Goal: Use online tool/utility: Utilize a website feature to perform a specific function

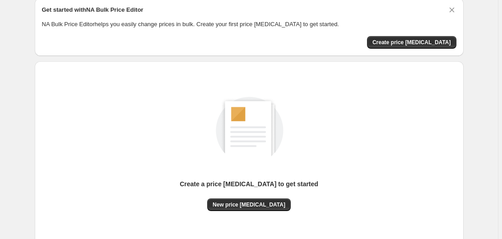
scroll to position [92, 0]
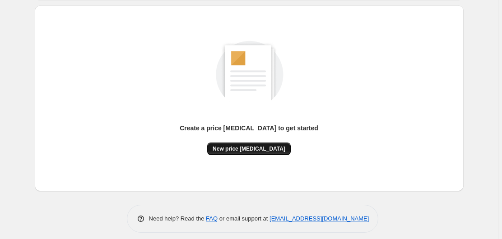
click at [259, 148] on span "New price [MEDICAL_DATA]" at bounding box center [249, 148] width 73 height 7
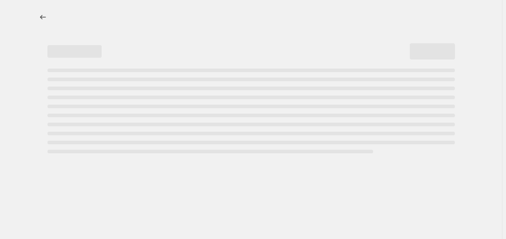
select select "percentage"
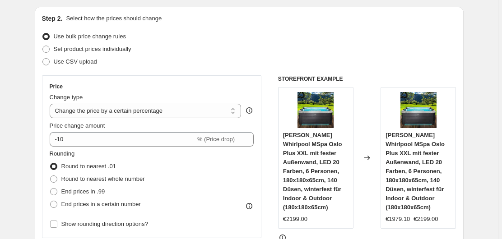
scroll to position [92, 0]
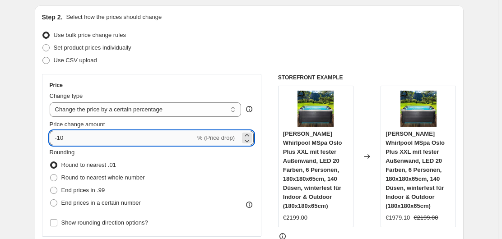
click at [93, 142] on input "-10" at bounding box center [123, 138] width 146 height 14
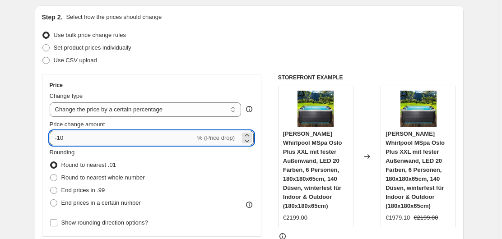
click at [93, 142] on input "-10" at bounding box center [123, 138] width 146 height 14
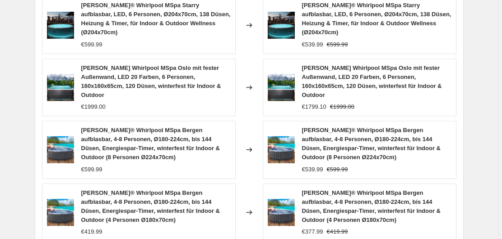
scroll to position [751, 0]
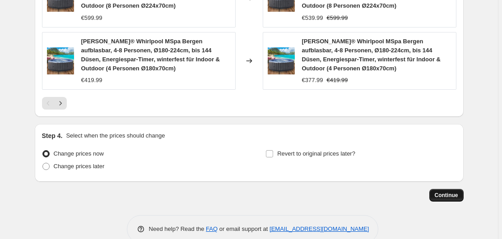
type input "-25"
click at [456, 189] on button "Continue" at bounding box center [447, 195] width 34 height 13
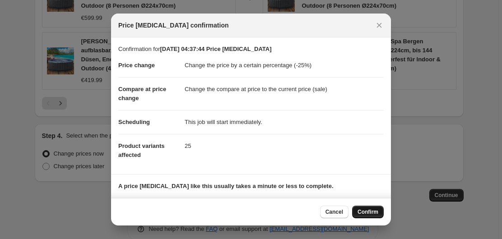
click at [366, 209] on span "Confirm" at bounding box center [368, 212] width 21 height 7
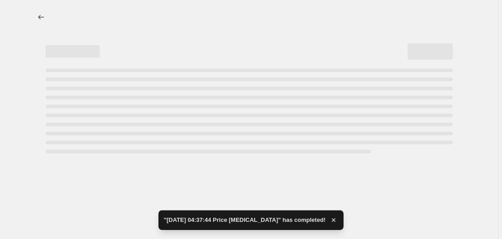
select select "percentage"
